Goal: Task Accomplishment & Management: Use online tool/utility

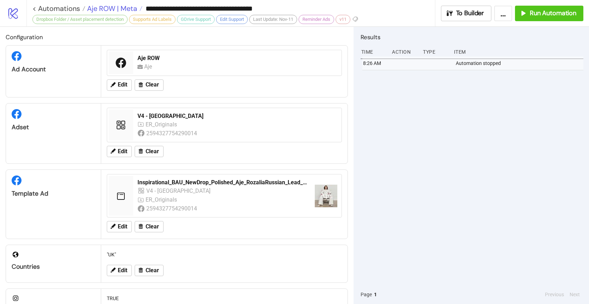
click at [110, 6] on span "Aje ROW | Meta" at bounding box center [111, 8] width 52 height 9
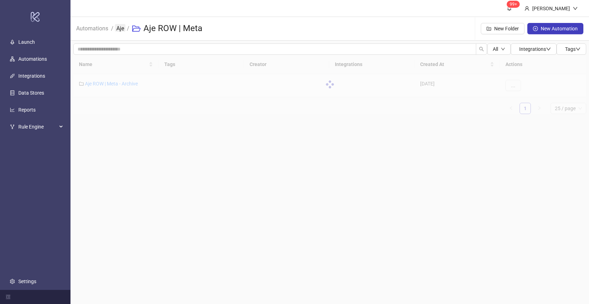
click at [122, 29] on link "Aje" at bounding box center [120, 28] width 11 height 8
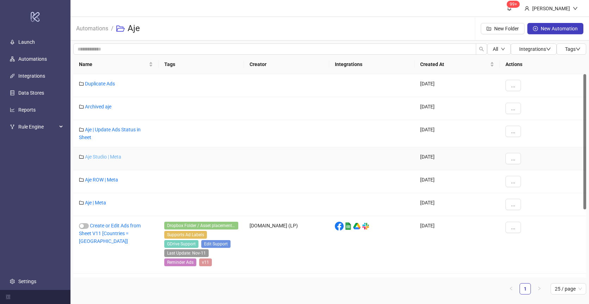
click at [99, 156] on link "Aje Studio | Meta" at bounding box center [103, 157] width 36 height 6
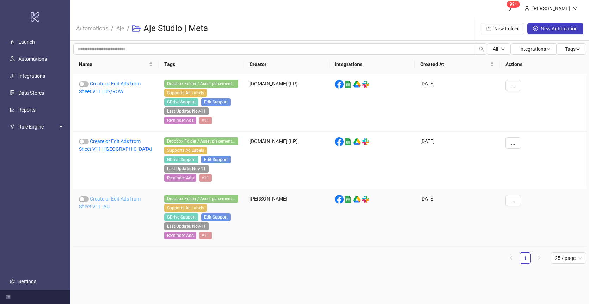
click at [107, 198] on link "Create or Edit Ads from Sheet V11 |AU" at bounding box center [110, 202] width 62 height 13
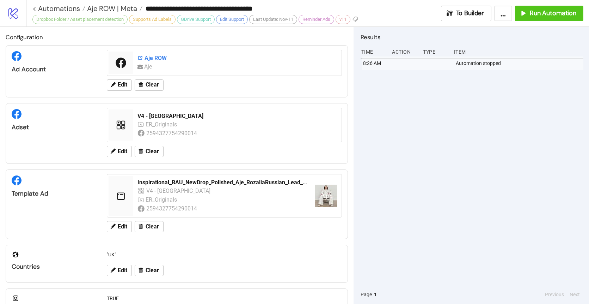
type input "**********"
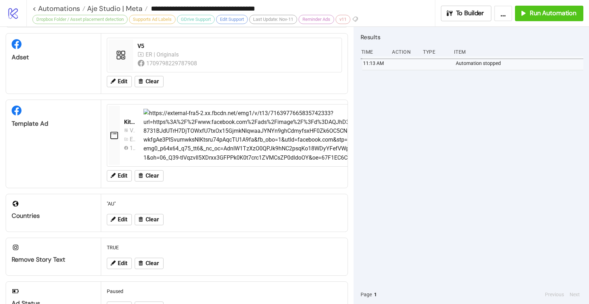
scroll to position [247, 0]
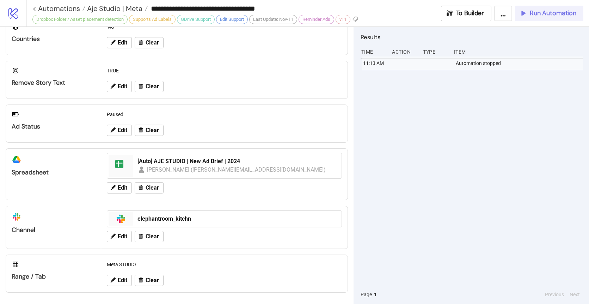
click at [535, 12] on span "Run Automation" at bounding box center [553, 13] width 47 height 8
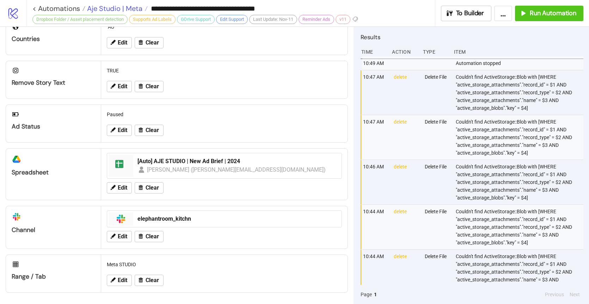
click at [126, 10] on span "Aje Studio | Meta" at bounding box center [113, 8] width 57 height 9
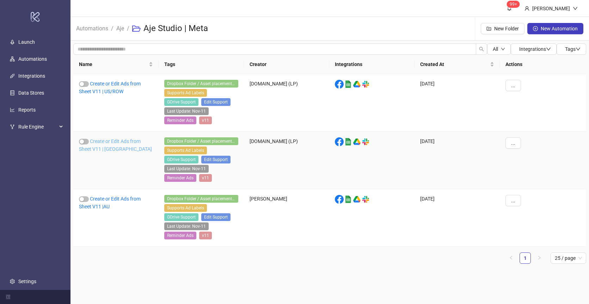
click at [107, 141] on link "Create or Edit Ads from Sheet V11 | [GEOGRAPHIC_DATA]" at bounding box center [115, 144] width 73 height 13
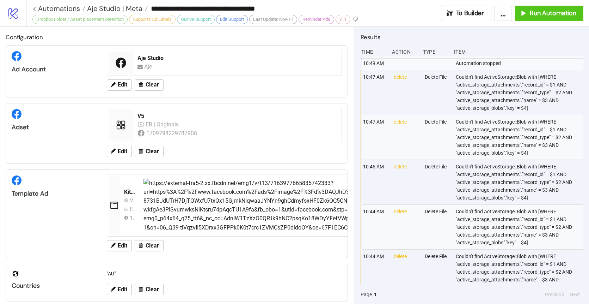
type input "**********"
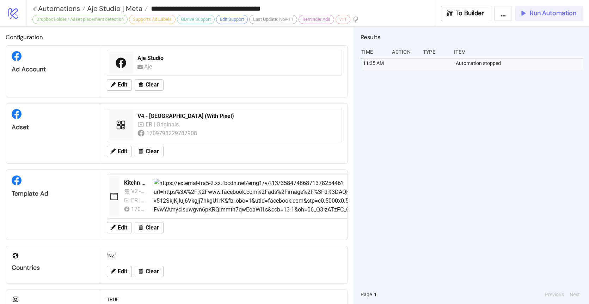
click at [540, 13] on span "Run Automation" at bounding box center [553, 13] width 47 height 8
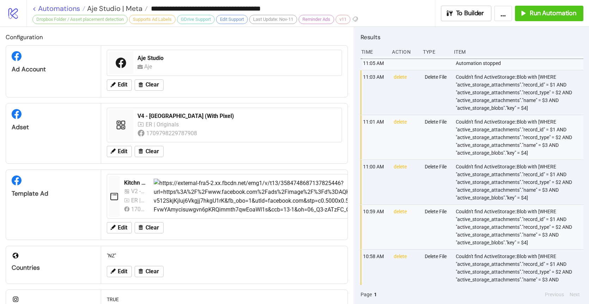
click at [65, 8] on link "< Automations" at bounding box center [58, 8] width 53 height 7
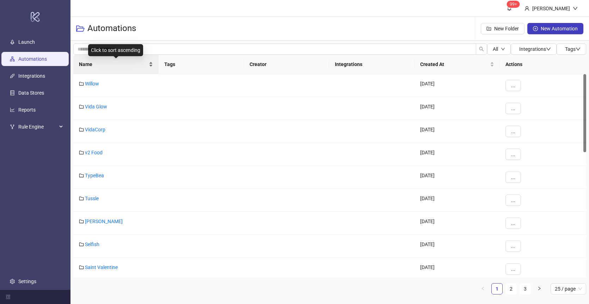
click at [113, 61] on span "Name" at bounding box center [113, 64] width 68 height 8
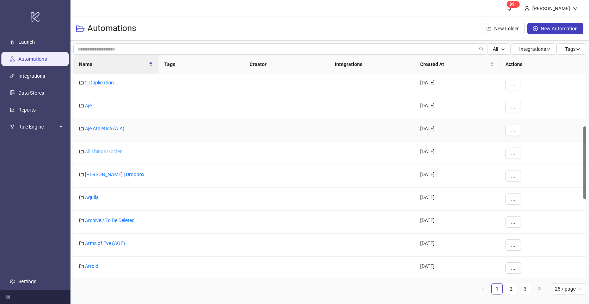
scroll to position [146, 0]
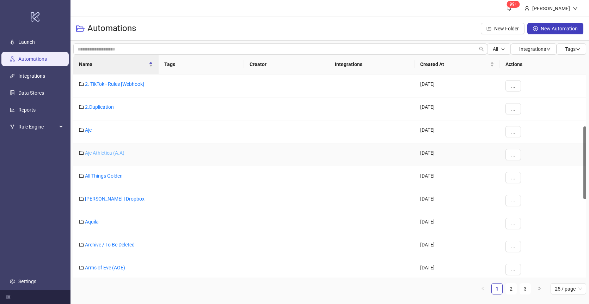
click at [109, 152] on link "Aje Athletica (A.A)" at bounding box center [105, 153] width 40 height 6
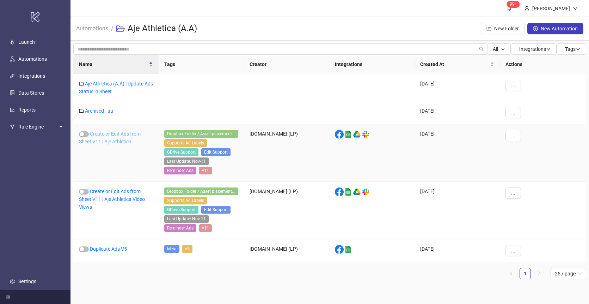
click at [121, 135] on link "Create or Edit Ads from Sheet V11 | Aje Athletica" at bounding box center [110, 137] width 62 height 13
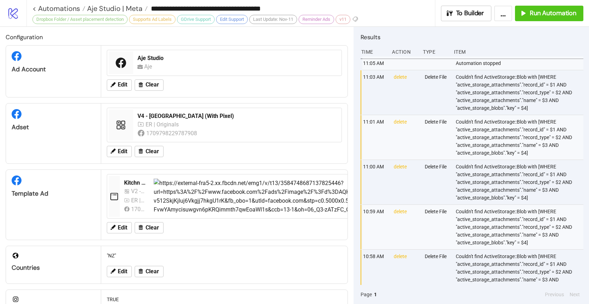
type input "**********"
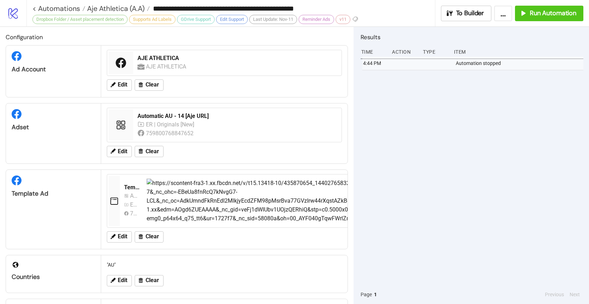
click at [486, 111] on div "4:44 PM Automation stopped" at bounding box center [472, 170] width 223 height 228
click at [545, 13] on span "Run Automation" at bounding box center [553, 13] width 47 height 8
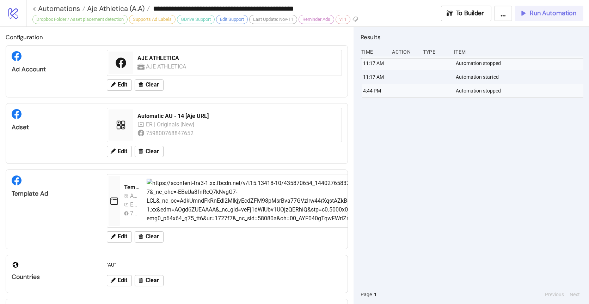
click at [548, 18] on button "Run Automation" at bounding box center [549, 14] width 68 height 16
